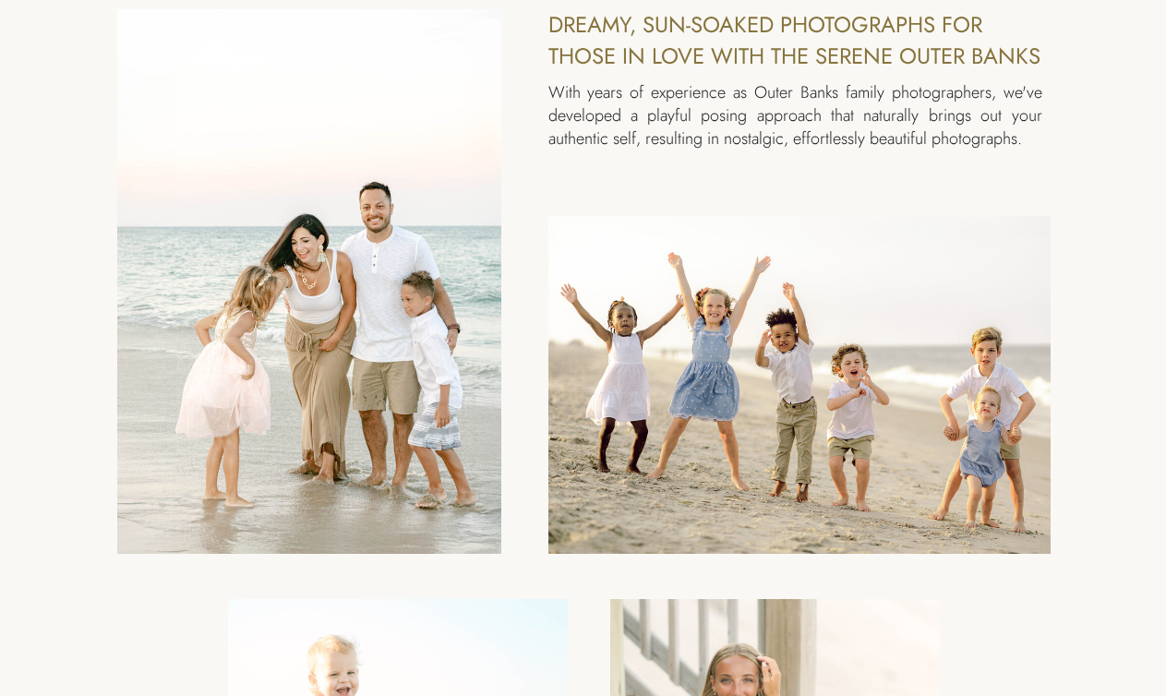
scroll to position [819, 0]
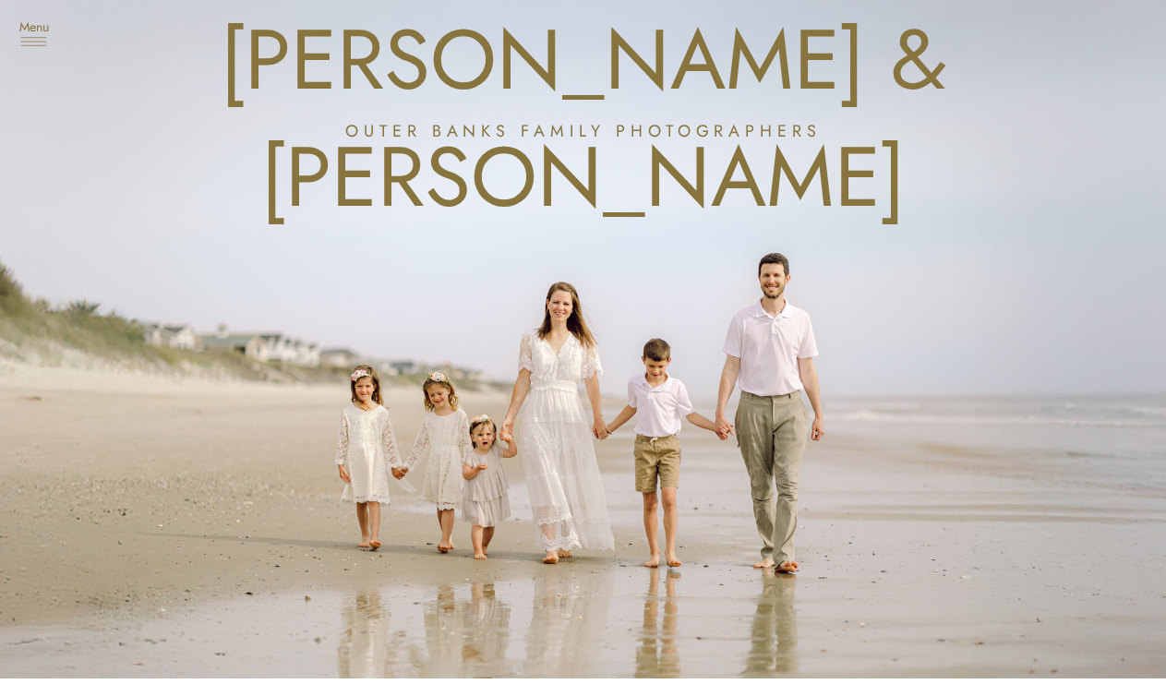
click at [34, 52] on icon at bounding box center [33, 41] width 37 height 46
click at [77, 192] on nav "Experience" at bounding box center [96, 185] width 111 height 18
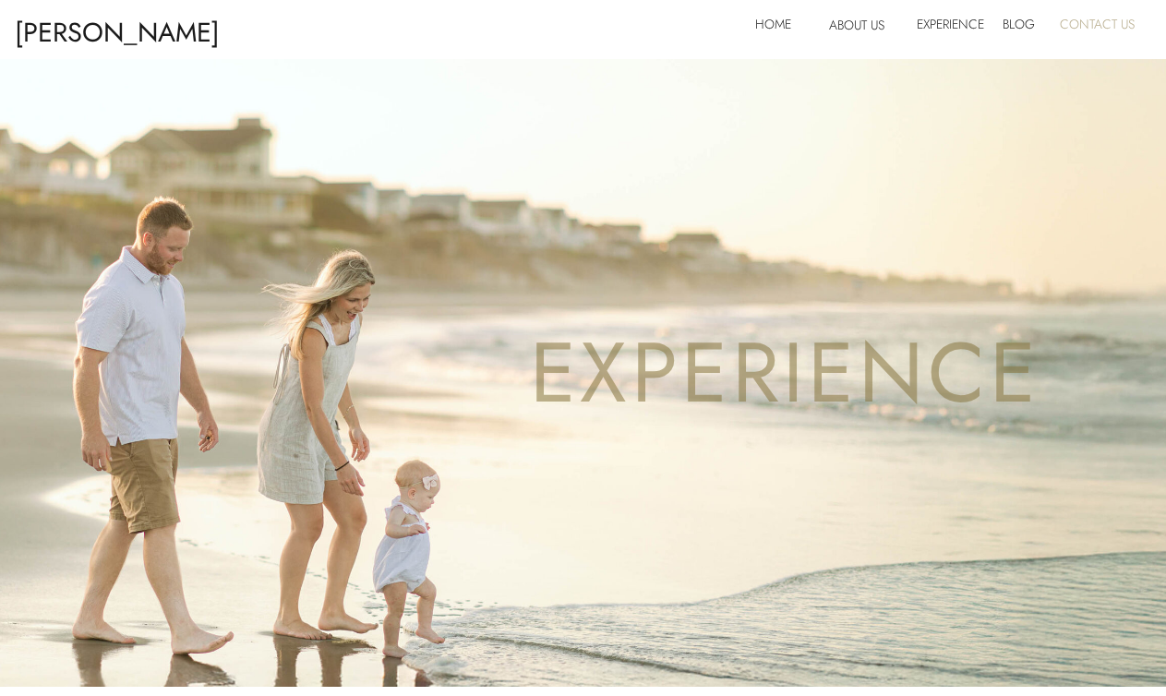
click at [1110, 18] on nav "Contact Us" at bounding box center [1098, 28] width 78 height 30
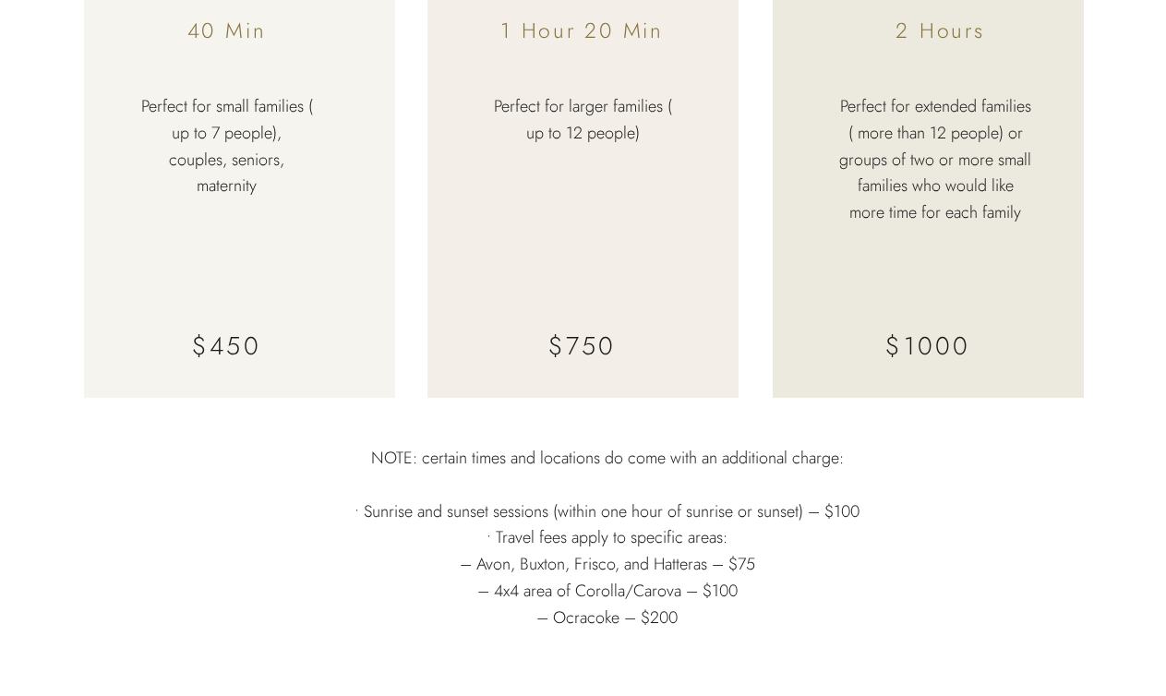
scroll to position [5296, 0]
